Goal: Task Accomplishment & Management: Manage account settings

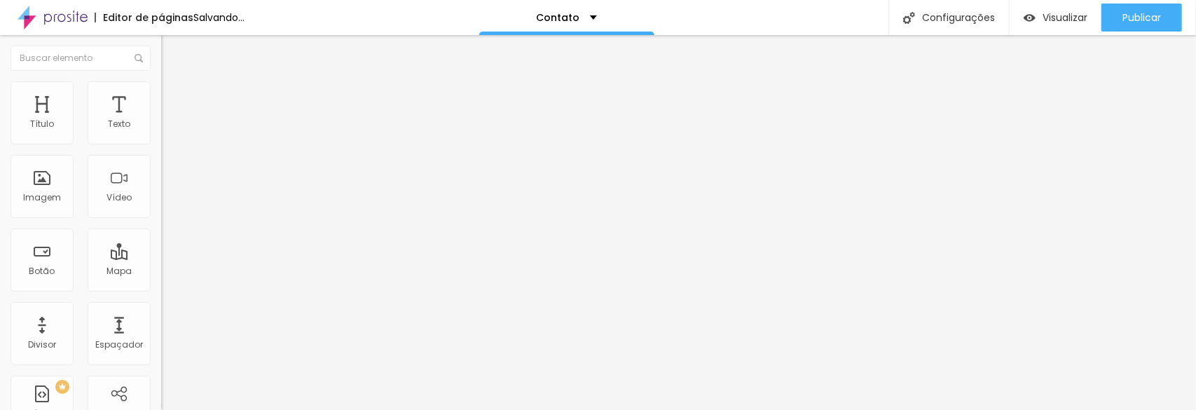
paste input "[URL][DOMAIN_NAME]"
type input "[URL][DOMAIN_NAME]"
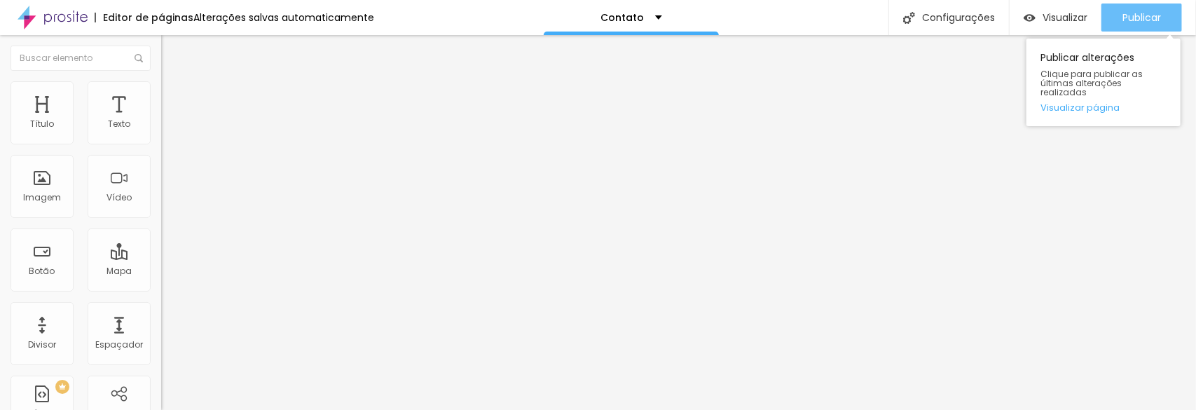
click at [1140, 16] on font "Publicar" at bounding box center [1142, 18] width 39 height 14
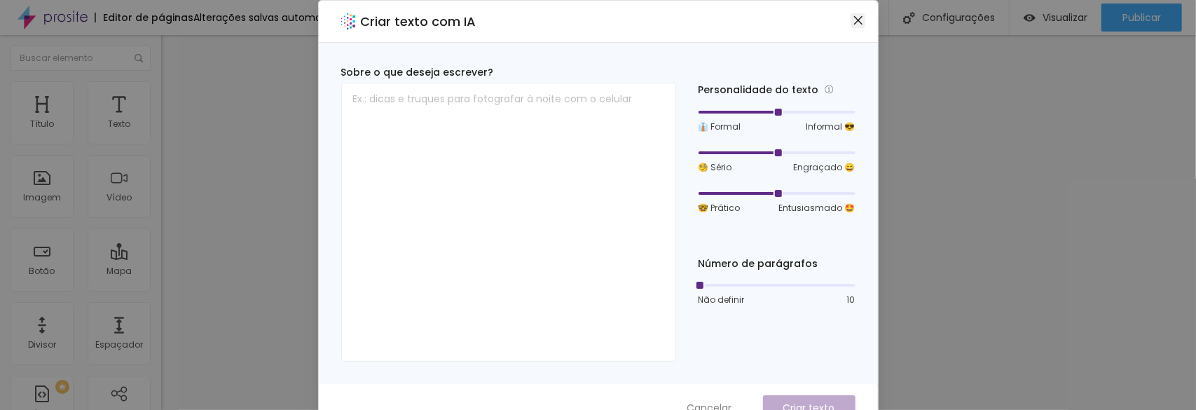
click at [853, 23] on icon "fechar" at bounding box center [858, 20] width 11 height 11
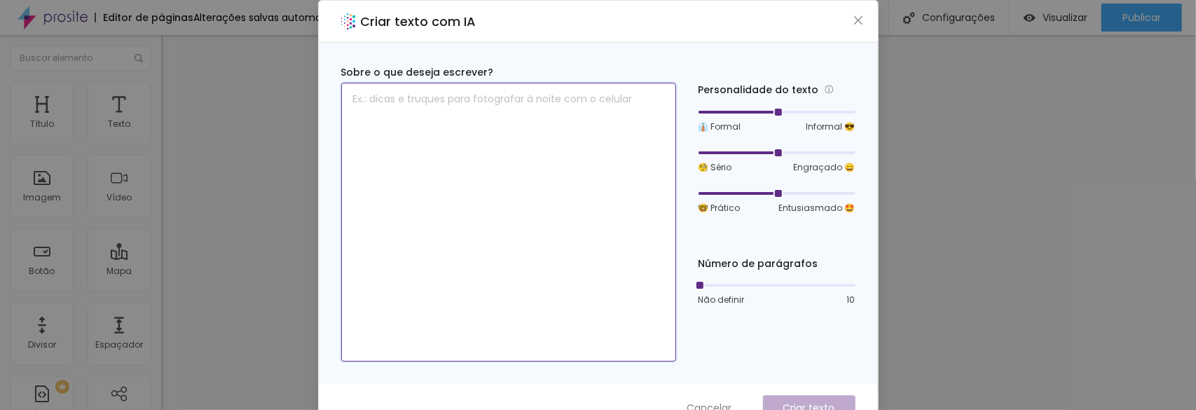
click at [485, 139] on textarea at bounding box center [508, 222] width 335 height 279
paste textarea "Olá, seja muito bem vindo (a) ao meu site, aqui você vai encontrar alguns dos m…"
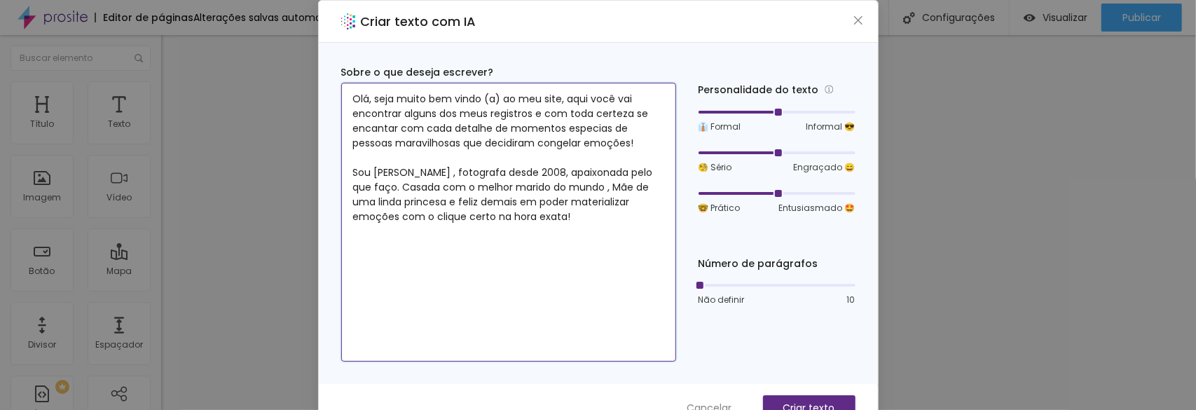
scroll to position [22, 0]
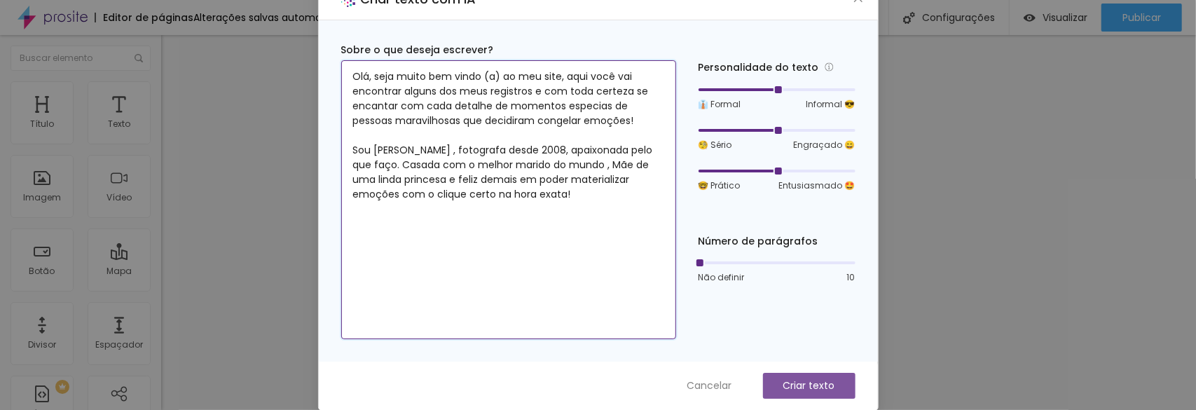
type textarea "Olá, seja muito bem vindo (a) ao meu site, aqui você vai encontrar alguns dos m…"
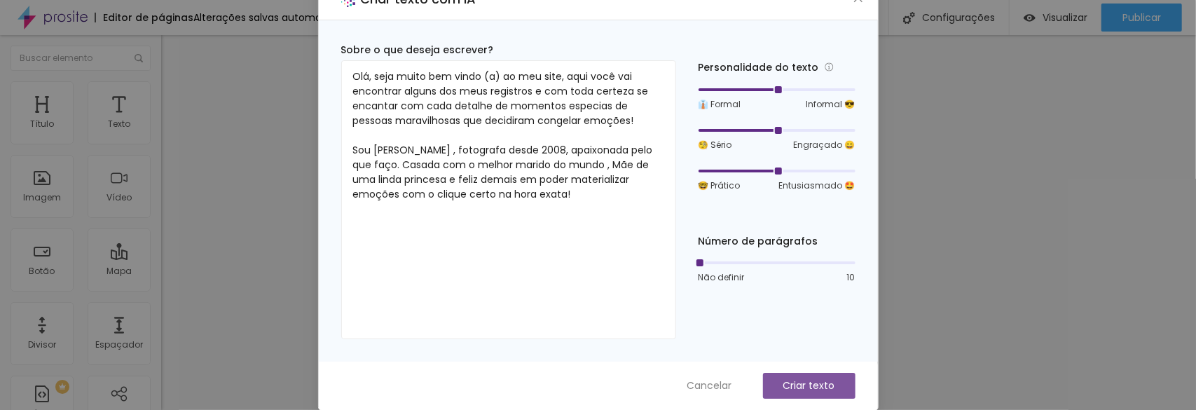
click at [824, 385] on font "Criar texto" at bounding box center [810, 385] width 52 height 14
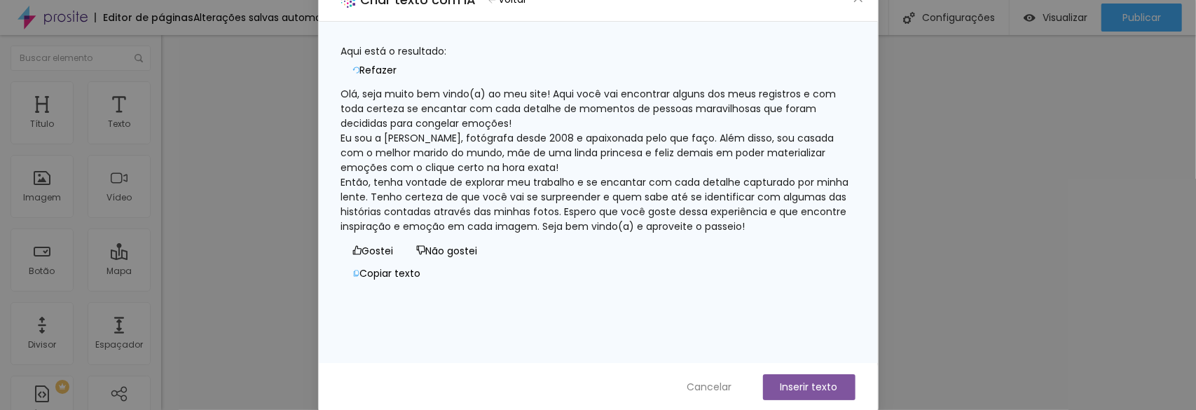
click at [421, 280] on font "Copiar texto" at bounding box center [390, 273] width 61 height 14
click at [824, 383] on font "Inserir texto" at bounding box center [809, 387] width 57 height 14
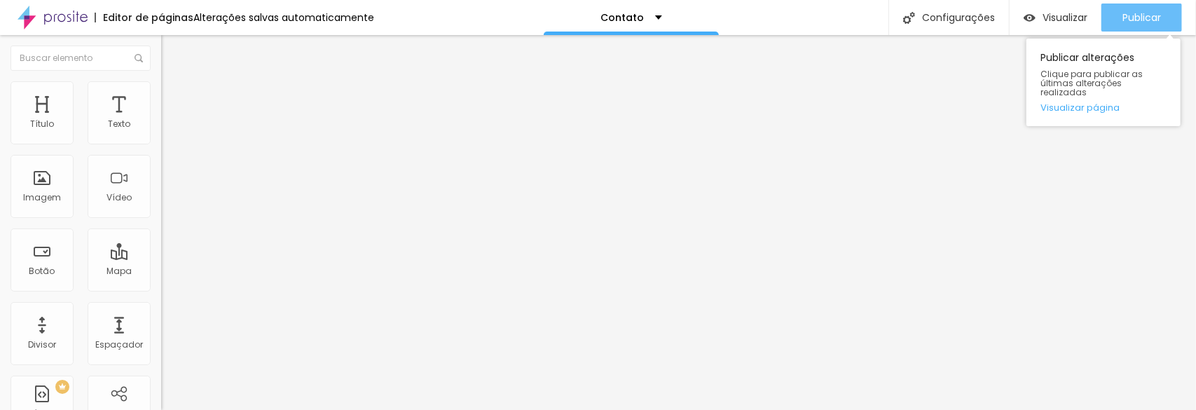
click at [1141, 17] on font "Publicar" at bounding box center [1142, 18] width 39 height 14
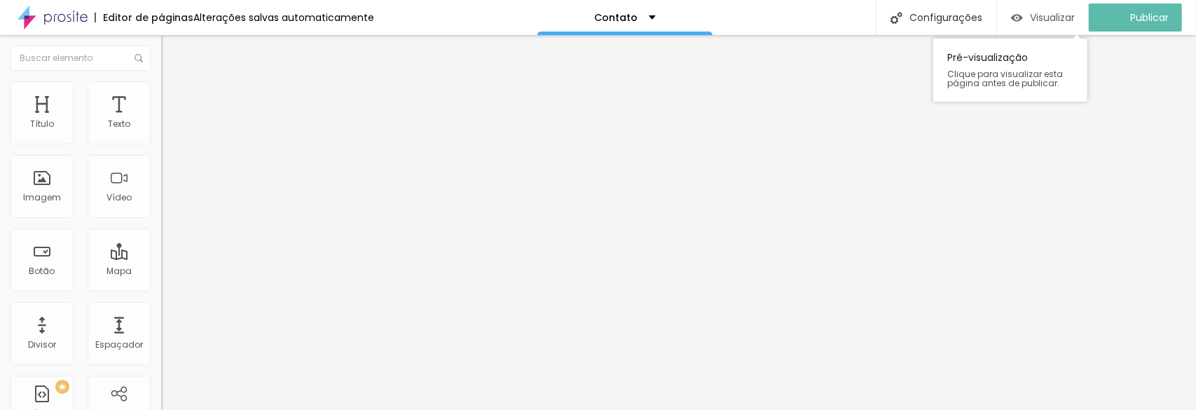
click at [1049, 21] on font "Visualizar" at bounding box center [1052, 18] width 45 height 14
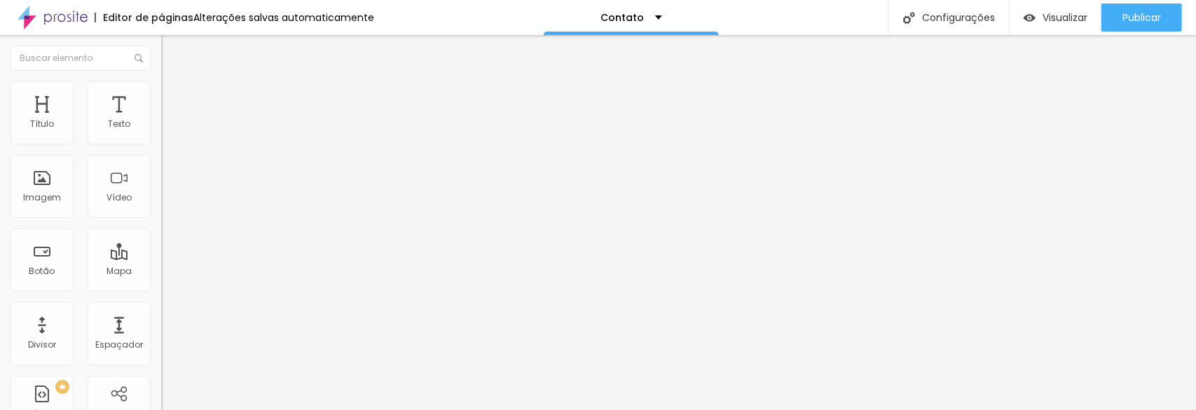
click at [193, 51] on font "Editar nulo" at bounding box center [218, 51] width 51 height 14
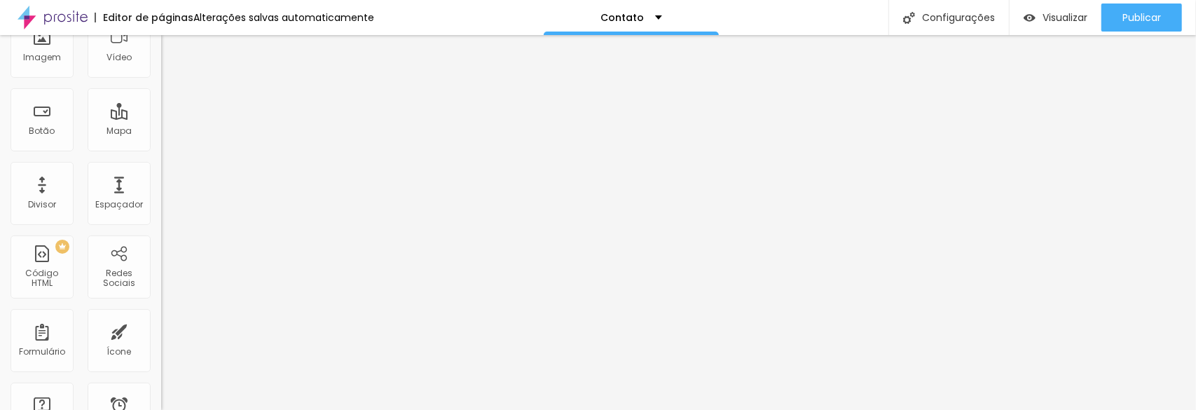
scroll to position [210, 0]
click at [111, 207] on font "Redes Sociais" at bounding box center [119, 208] width 32 height 22
click at [111, 200] on font "Redes Sociais" at bounding box center [119, 208] width 32 height 22
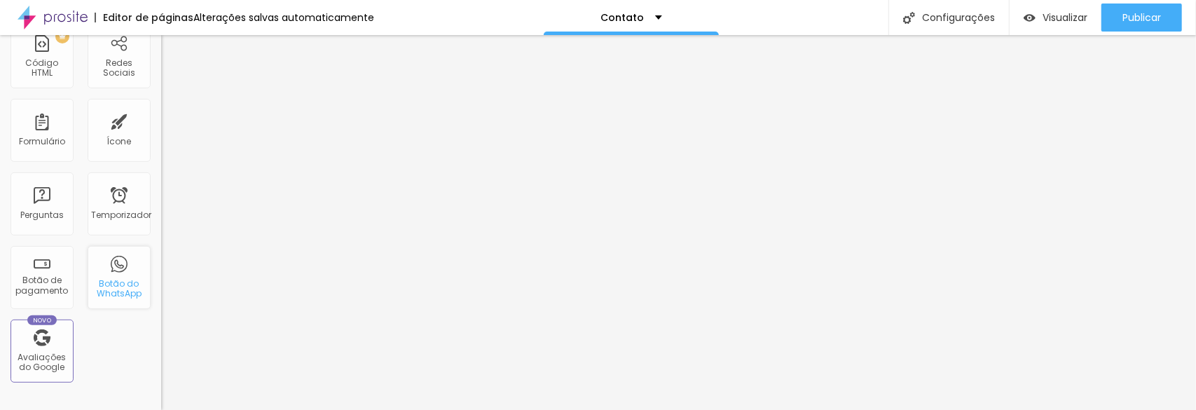
scroll to position [0, 0]
